Goal: Task Accomplishment & Management: Manage account settings

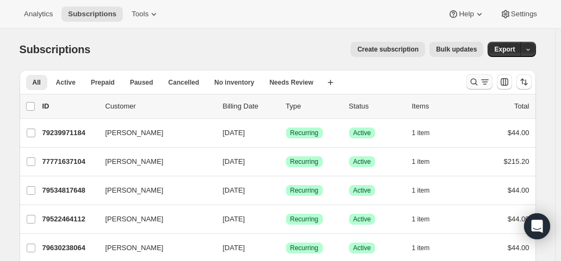
click at [482, 88] on button "Search and filter results" at bounding box center [479, 81] width 26 height 15
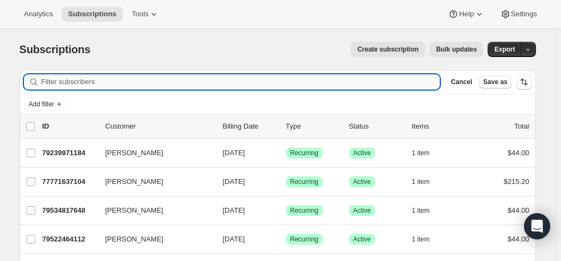
paste input "Steven McKinney"
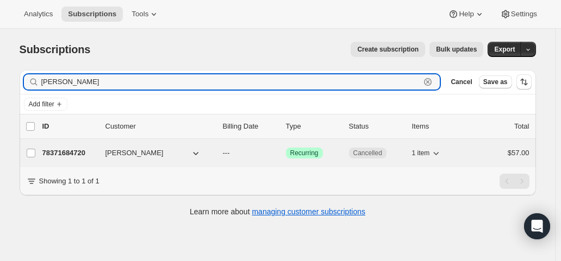
type input "Steven McKinney"
click at [286, 148] on div "78371684720 Steven McKinney --- Success Recurring Cancelled 1 item $57.00" at bounding box center [285, 153] width 487 height 15
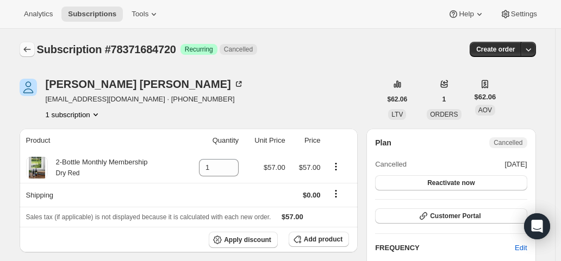
click at [32, 48] on icon "Subscriptions" at bounding box center [27, 49] width 11 height 11
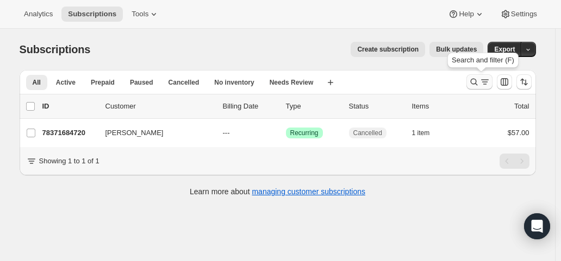
click at [477, 84] on icon "Search and filter results" at bounding box center [474, 82] width 11 height 11
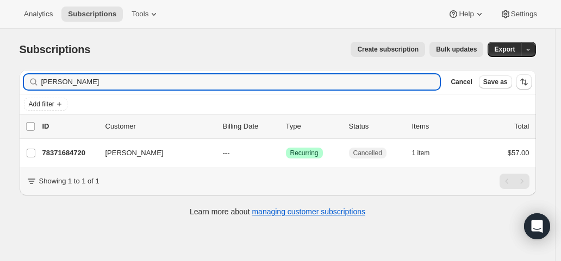
drag, startPoint x: 102, startPoint y: 84, endPoint x: 26, endPoint y: 85, distance: 76.6
click at [26, 85] on div "Filter subscribers Steven McKinney Clear Cancel Save as" at bounding box center [278, 82] width 516 height 24
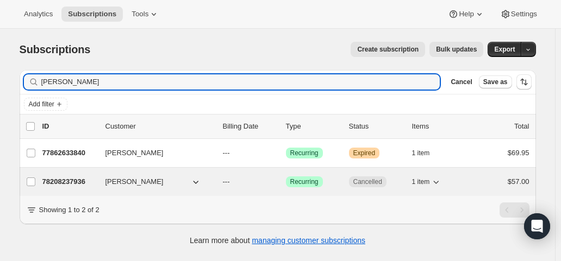
type input "Rachael Mejia"
click at [273, 188] on div "78208237936 Rachael Mejia --- Success Recurring Cancelled 1 item $57.00" at bounding box center [285, 181] width 487 height 15
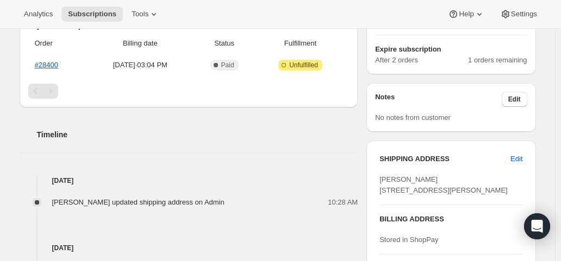
scroll to position [380, 0]
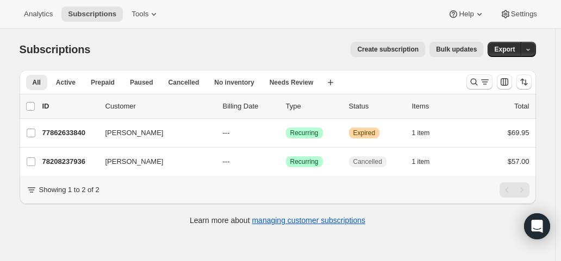
click at [485, 80] on icon "Search and filter results" at bounding box center [485, 79] width 8 height 1
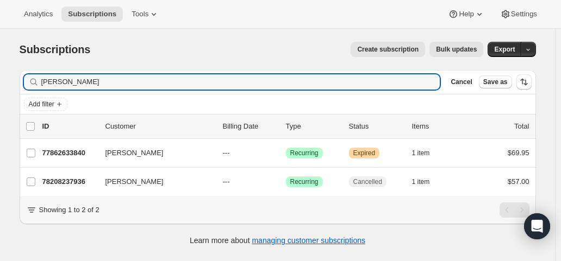
drag, startPoint x: 103, startPoint y: 85, endPoint x: 29, endPoint y: 72, distance: 75.1
click at [29, 72] on div "Filter subscribers Rachael Mejia Clear Cancel Save as" at bounding box center [278, 82] width 516 height 24
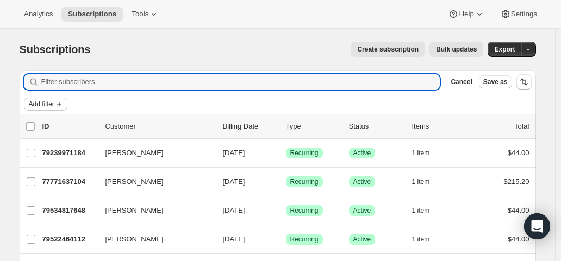
click at [43, 103] on span "Add filter" at bounding box center [42, 104] width 26 height 9
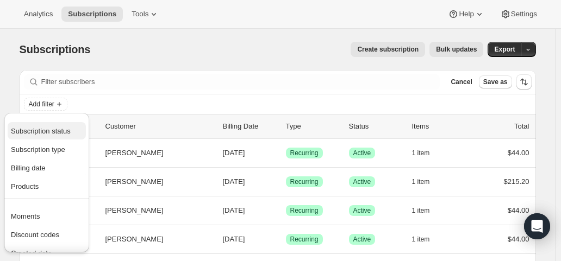
click at [42, 133] on span "Subscription status" at bounding box center [41, 131] width 60 height 8
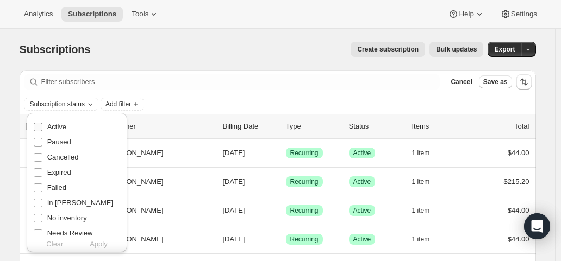
click at [47, 125] on span "Active" at bounding box center [56, 127] width 19 height 8
click at [42, 125] on input "Active" at bounding box center [38, 127] width 9 height 9
checkbox input "true"
click at [97, 242] on span "Apply" at bounding box center [99, 244] width 18 height 11
click at [123, 108] on span "Add filter" at bounding box center [121, 104] width 26 height 9
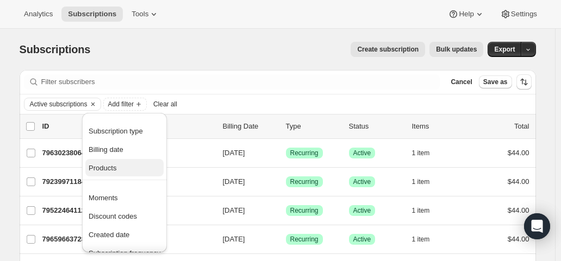
click at [111, 164] on span "Products" at bounding box center [103, 168] width 28 height 8
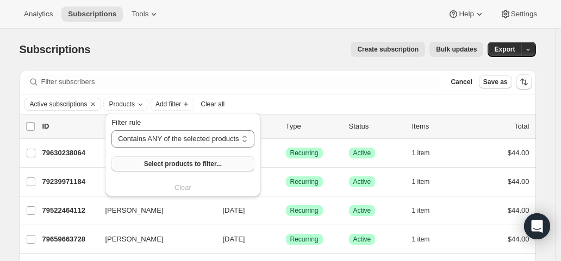
click at [135, 159] on button "Select products to filter..." at bounding box center [182, 164] width 142 height 15
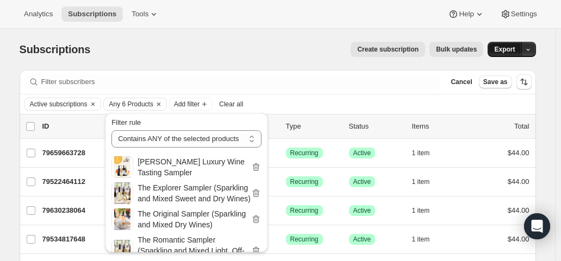
click at [508, 49] on span "Export" at bounding box center [504, 49] width 21 height 9
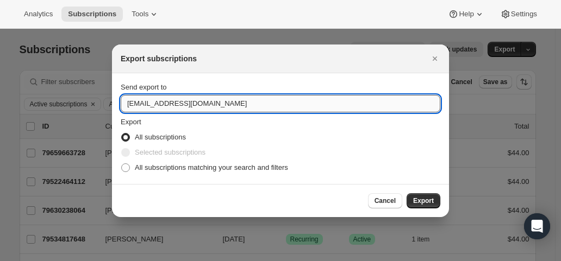
drag, startPoint x: 143, startPoint y: 101, endPoint x: 123, endPoint y: 107, distance: 21.0
click at [123, 107] on input "hello@wineshopathome.com" at bounding box center [281, 103] width 320 height 17
type input "mfletcher@wineshopathome.com"
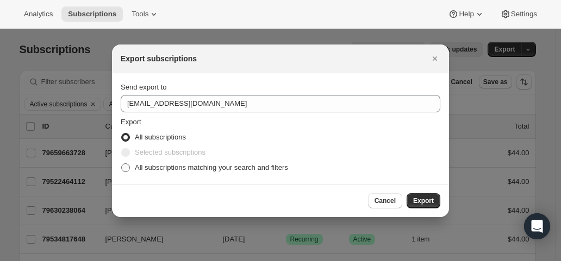
click at [154, 172] on span "All subscriptions matching your search and filters" at bounding box center [211, 168] width 153 height 8
click at [122, 164] on input "All subscriptions matching your search and filters" at bounding box center [121, 164] width 1 height 1
radio input "true"
click at [416, 201] on span "Export" at bounding box center [423, 201] width 21 height 9
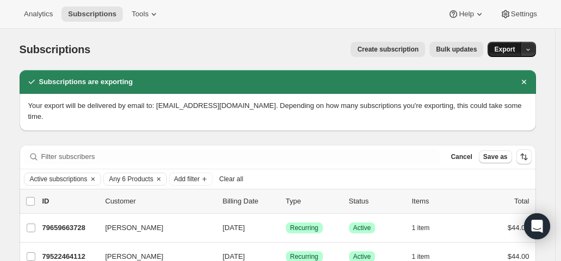
click at [504, 49] on span "Export" at bounding box center [504, 49] width 21 height 9
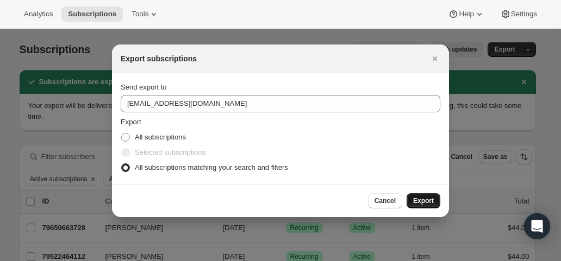
click at [429, 199] on span "Export" at bounding box center [423, 201] width 21 height 9
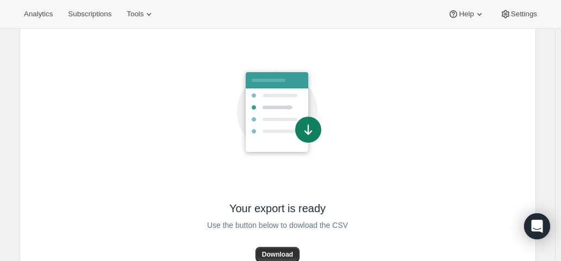
scroll to position [92, 0]
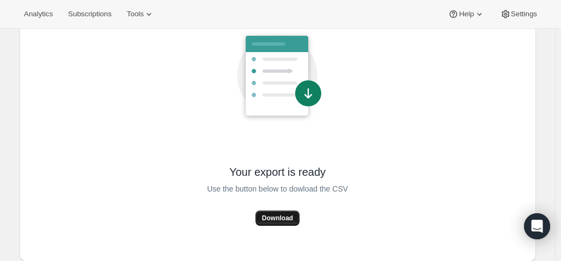
click at [279, 216] on span "Download" at bounding box center [277, 218] width 31 height 9
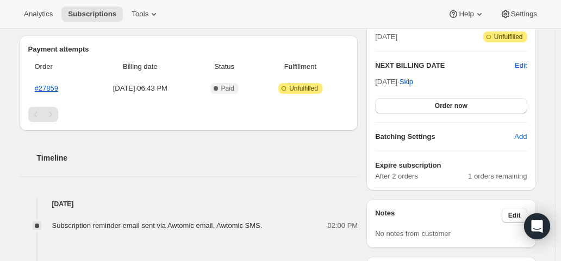
scroll to position [272, 0]
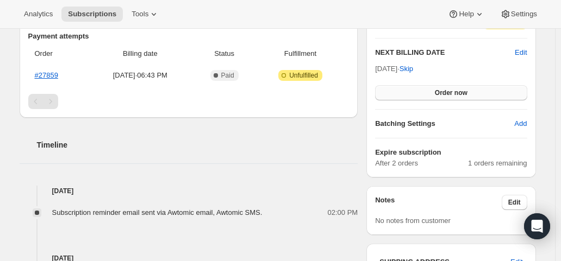
click at [450, 94] on span "Order now" at bounding box center [451, 93] width 33 height 9
click at [450, 94] on span "Click to confirm" at bounding box center [450, 93] width 49 height 9
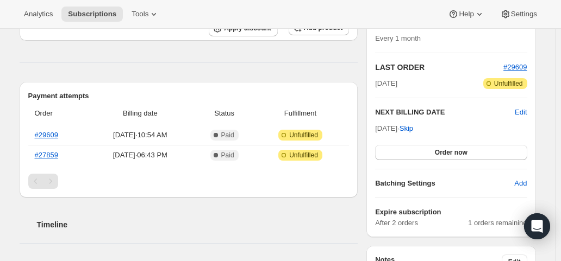
scroll to position [163, 0]
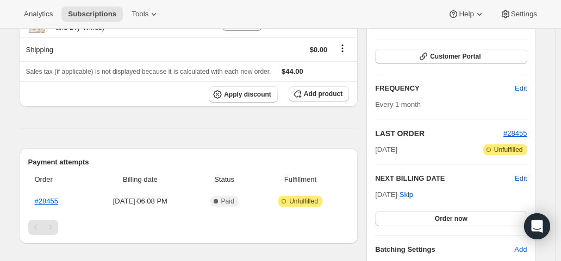
scroll to position [163, 0]
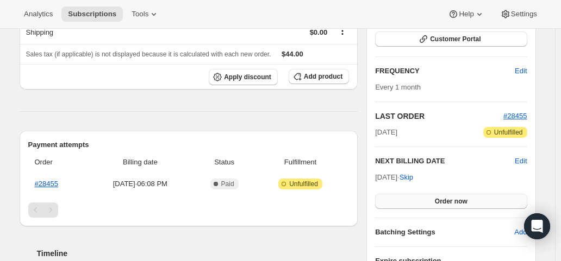
click at [460, 201] on span "Order now" at bounding box center [451, 201] width 33 height 9
click at [460, 201] on span "Click to confirm" at bounding box center [450, 201] width 49 height 9
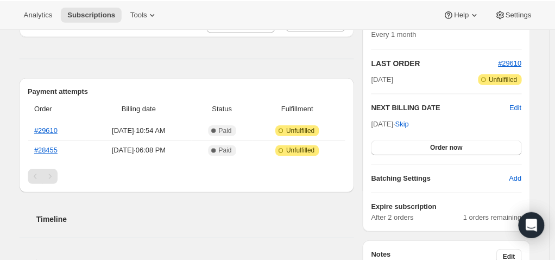
scroll to position [217, 0]
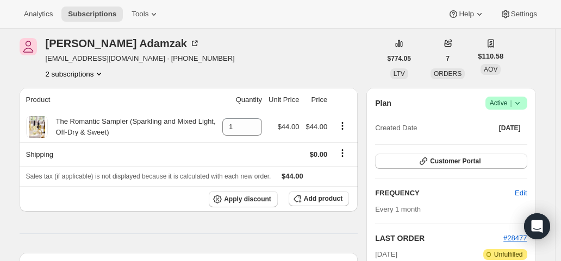
scroll to position [163, 0]
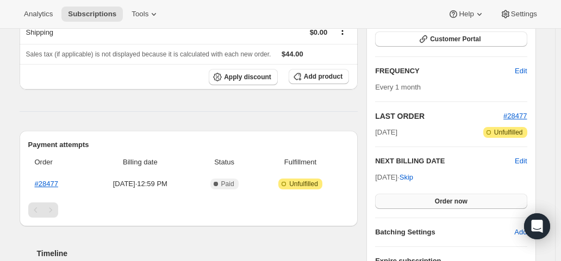
click at [436, 202] on button "Order now" at bounding box center [451, 201] width 152 height 15
click at [436, 202] on span "Click to confirm" at bounding box center [450, 201] width 49 height 9
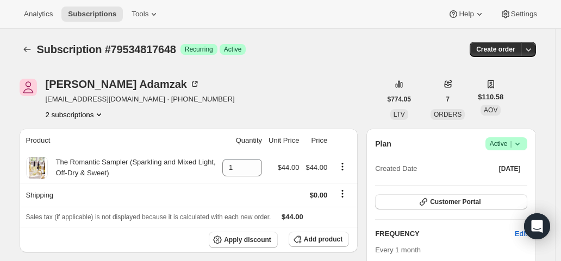
scroll to position [272, 0]
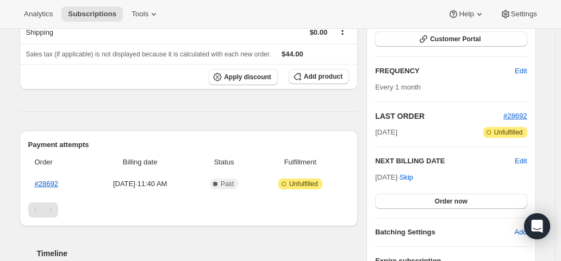
scroll to position [217, 0]
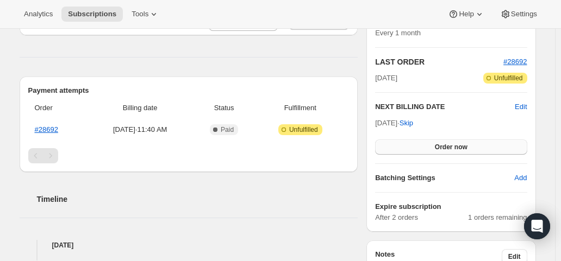
click at [402, 144] on button "Order now" at bounding box center [451, 147] width 152 height 15
click at [402, 144] on button "Click to confirm" at bounding box center [451, 147] width 152 height 15
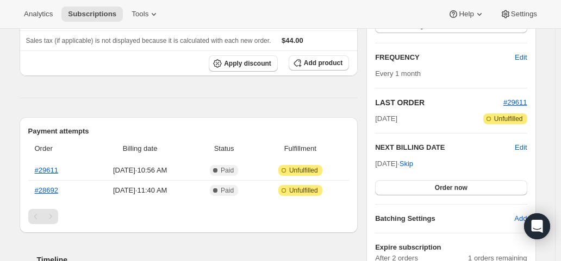
scroll to position [217, 0]
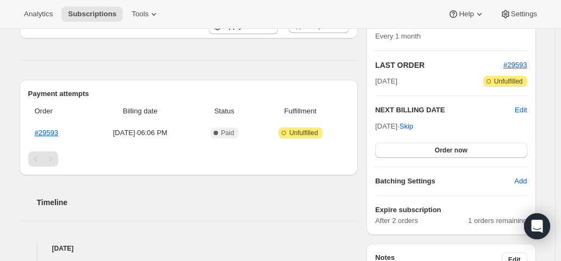
scroll to position [217, 0]
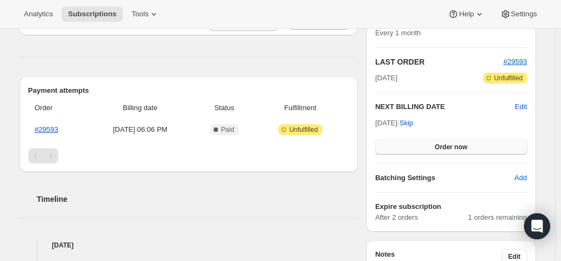
click at [438, 146] on span "Order now" at bounding box center [451, 147] width 33 height 9
click at [438, 146] on span "Click to confirm" at bounding box center [450, 147] width 49 height 9
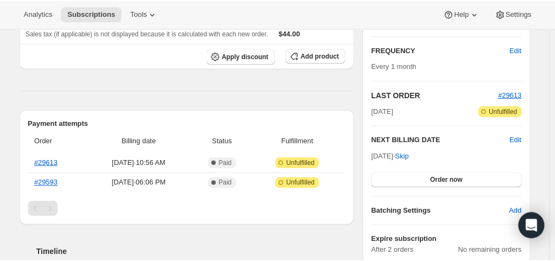
scroll to position [217, 0]
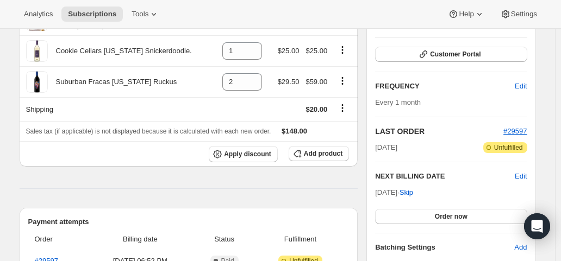
scroll to position [163, 0]
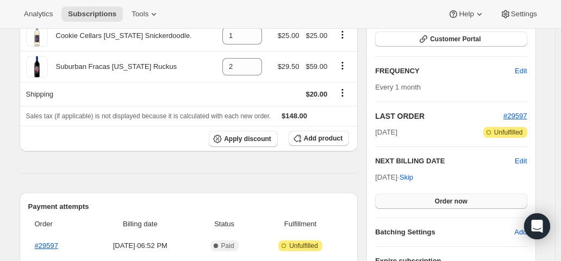
click at [435, 198] on button "Order now" at bounding box center [451, 201] width 152 height 15
click at [435, 198] on span "Click to confirm" at bounding box center [450, 201] width 49 height 9
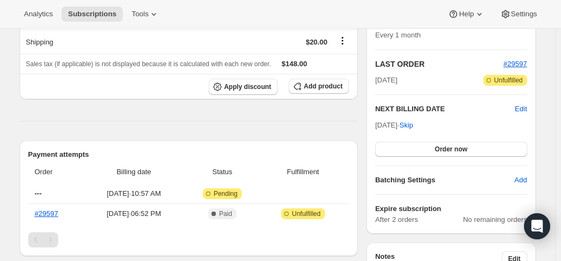
scroll to position [217, 0]
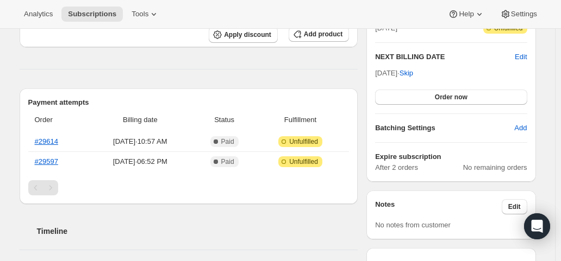
scroll to position [272, 0]
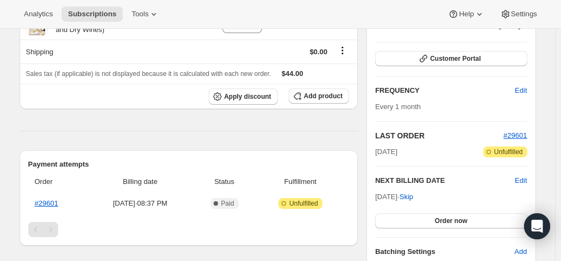
scroll to position [217, 0]
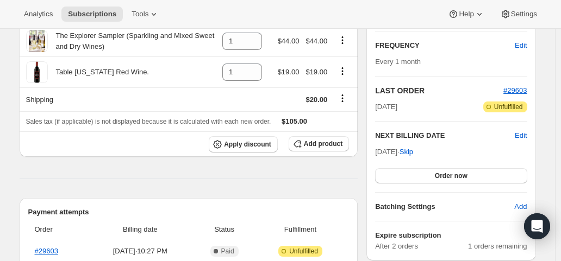
scroll to position [217, 0]
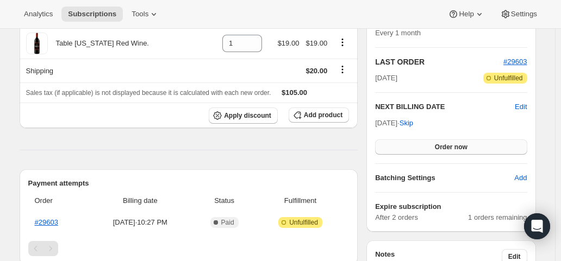
click at [435, 147] on button "Order now" at bounding box center [451, 147] width 152 height 15
click at [435, 147] on span "Click to confirm" at bounding box center [450, 147] width 49 height 9
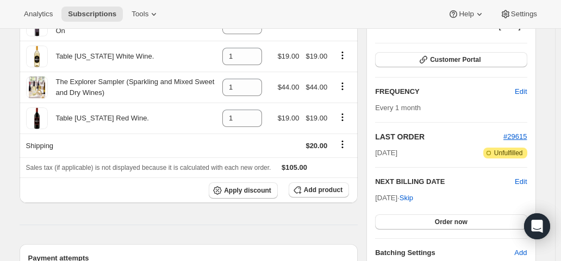
scroll to position [54, 0]
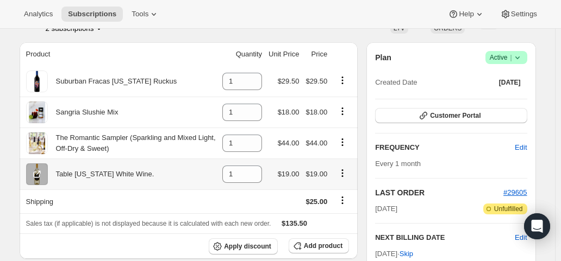
scroll to position [163, 0]
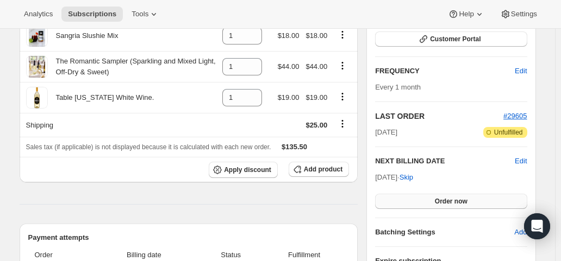
click at [436, 203] on button "Order now" at bounding box center [451, 201] width 152 height 15
click at [436, 203] on span "Click to confirm" at bounding box center [450, 201] width 49 height 9
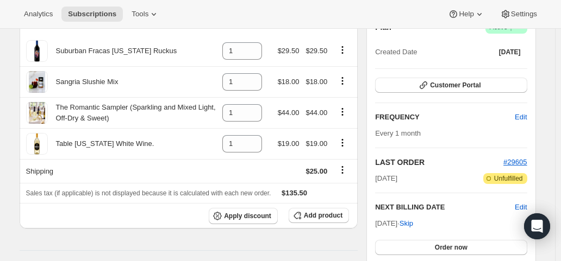
scroll to position [217, 0]
